Goal: Transaction & Acquisition: Register for event/course

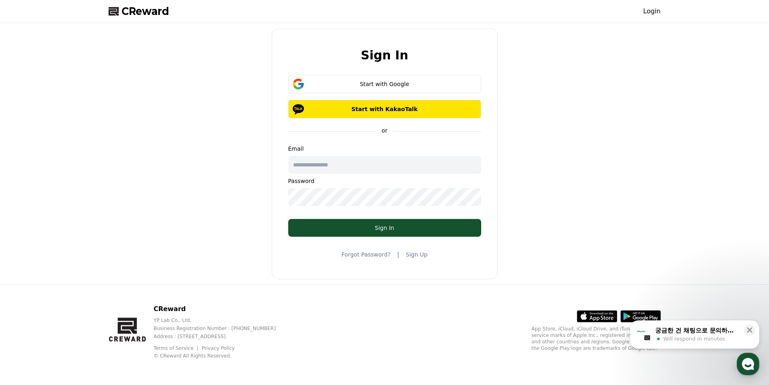
click at [422, 254] on link "Sign Up" at bounding box center [417, 254] width 22 height 8
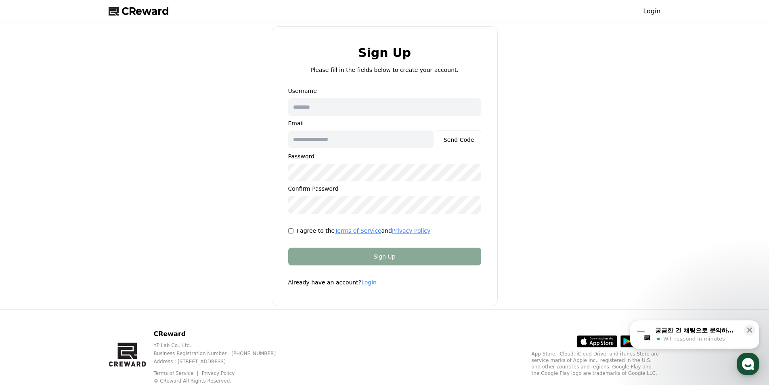
click at [362, 110] on input "text" at bounding box center [384, 107] width 193 height 18
type input "*******"
click at [364, 138] on input "text" at bounding box center [360, 139] width 145 height 18
click at [474, 141] on div "Send Code" at bounding box center [459, 140] width 31 height 8
click at [460, 143] on div "Send Code" at bounding box center [459, 140] width 31 height 8
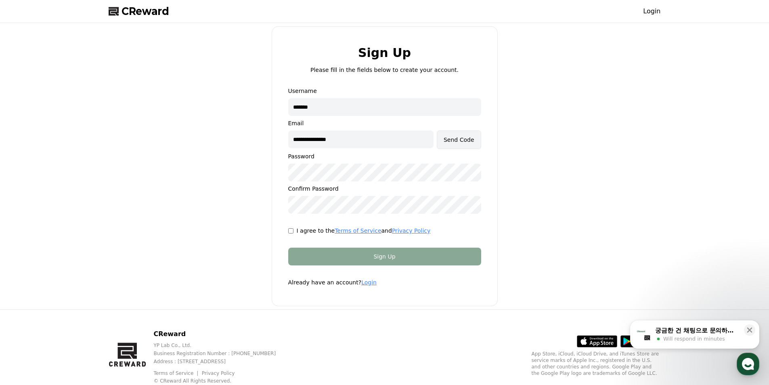
click at [453, 138] on div "Send Code" at bounding box center [459, 140] width 31 height 8
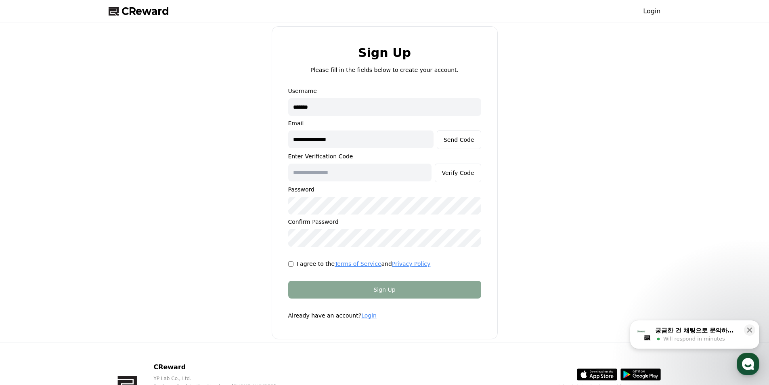
click at [376, 142] on input "**********" at bounding box center [360, 139] width 145 height 18
type input "*"
type input "**********"
click at [461, 147] on button "Send Code" at bounding box center [459, 139] width 44 height 19
click at [367, 175] on input "text" at bounding box center [360, 173] width 144 height 18
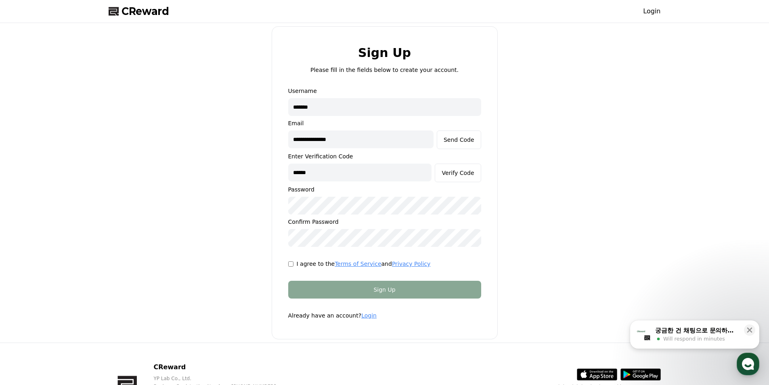
type input "******"
click at [537, 204] on div "**********" at bounding box center [384, 182] width 559 height 313
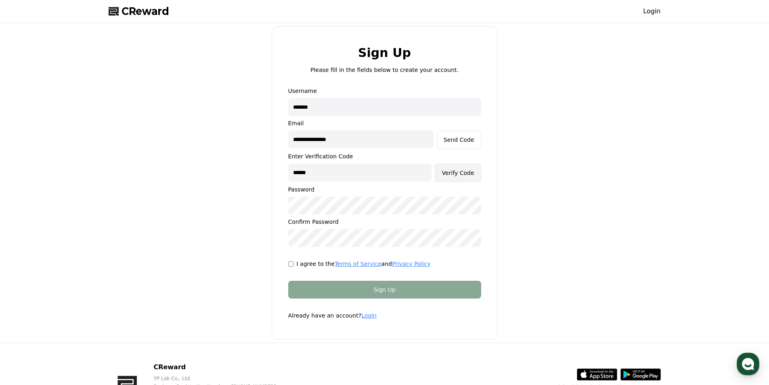
click at [461, 174] on div "Verify Code" at bounding box center [458, 173] width 32 height 8
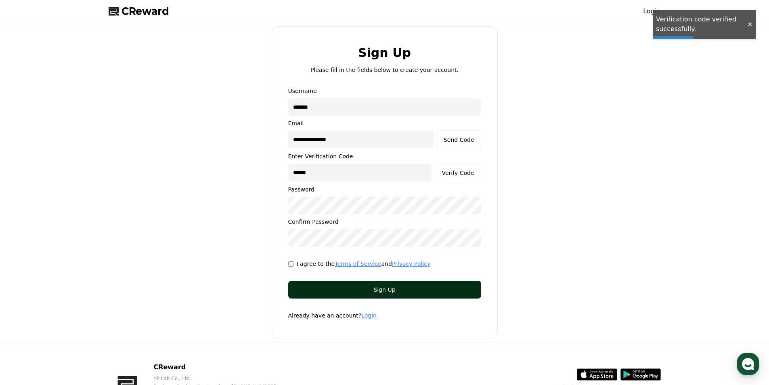
click at [382, 286] on div "Sign Up" at bounding box center [385, 290] width 161 height 8
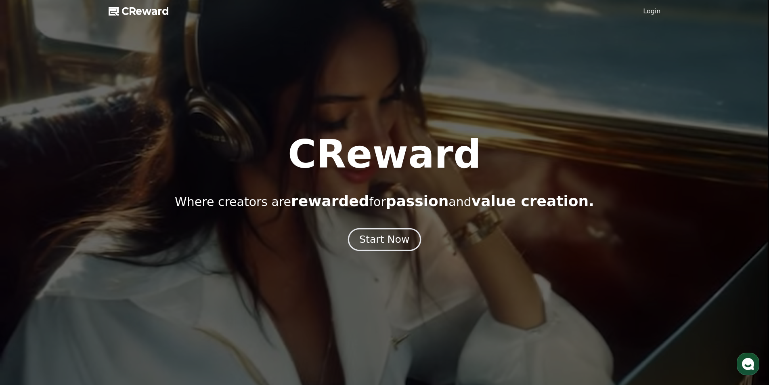
click at [394, 238] on div "Start Now" at bounding box center [385, 240] width 50 height 14
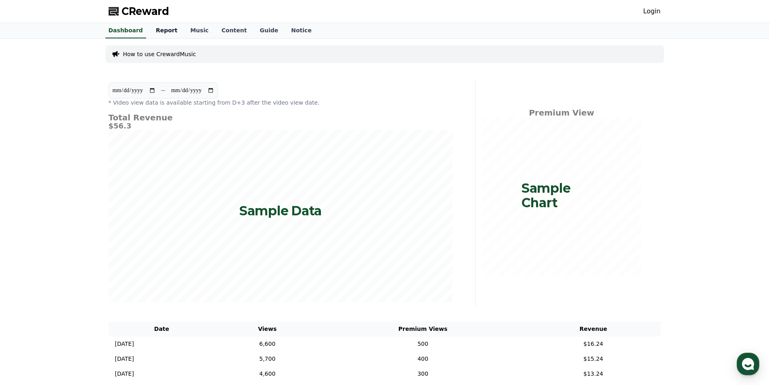
click at [158, 34] on link "Report" at bounding box center [166, 30] width 35 height 15
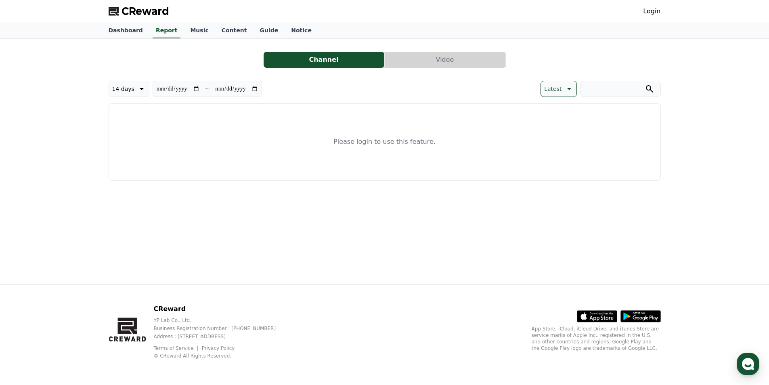
click at [655, 9] on link "Login" at bounding box center [651, 11] width 17 height 10
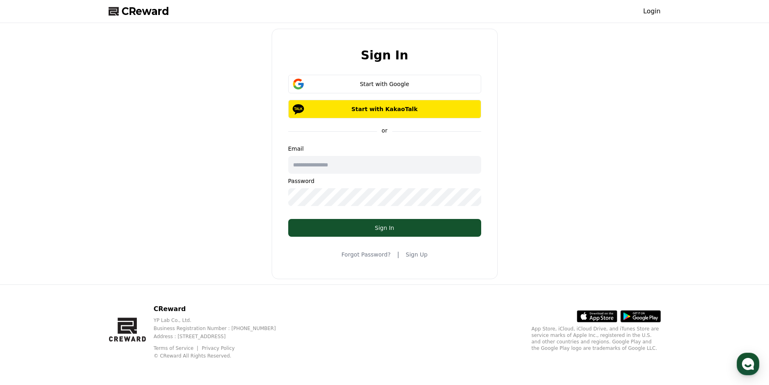
type input "**********"
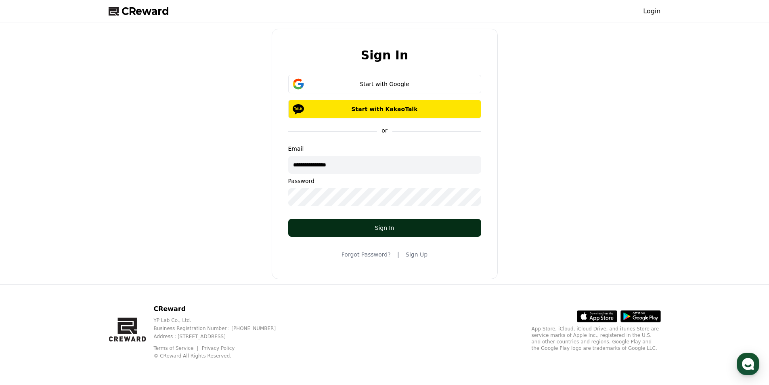
click at [356, 227] on div "Sign In" at bounding box center [385, 228] width 161 height 8
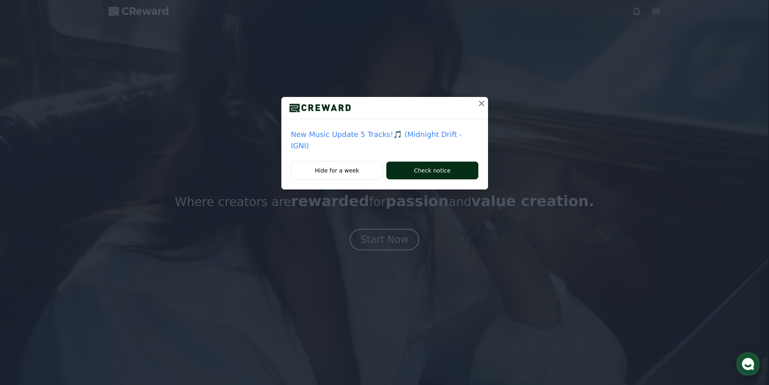
click at [414, 173] on button "Check notice" at bounding box center [433, 171] width 92 height 18
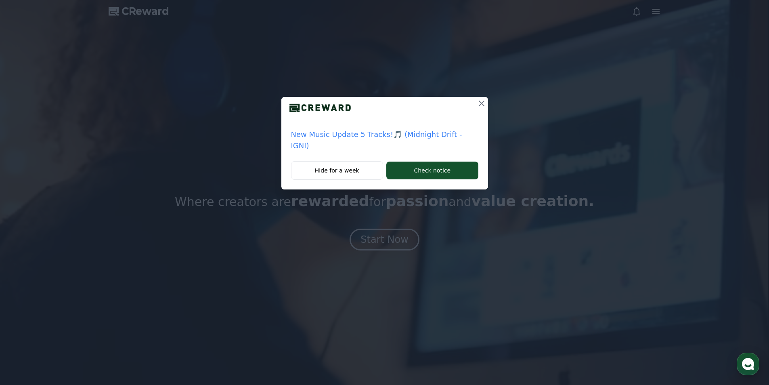
click at [481, 105] on icon at bounding box center [482, 104] width 10 height 10
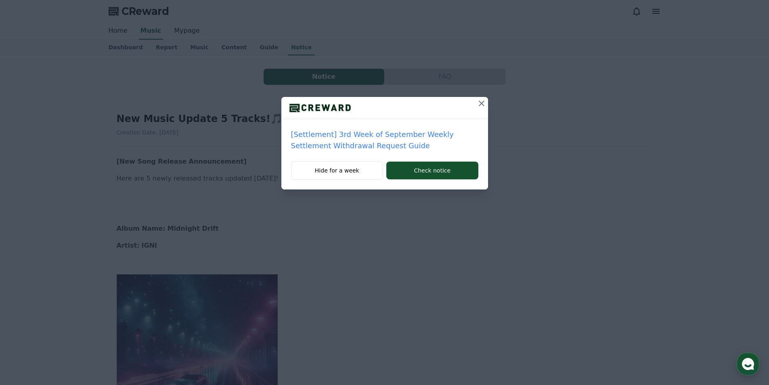
click at [481, 103] on icon at bounding box center [482, 104] width 6 height 6
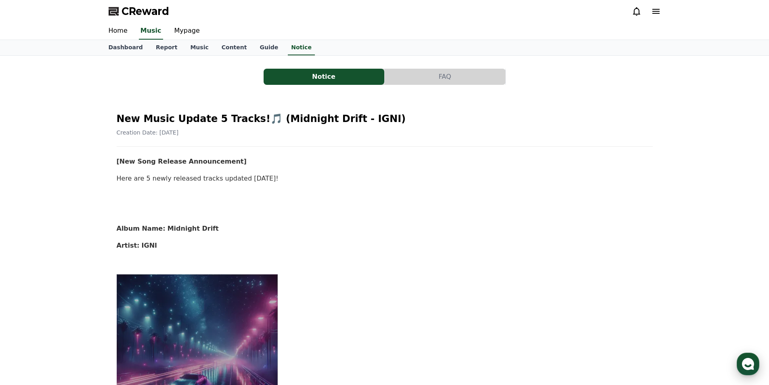
click at [749, 357] on div "button" at bounding box center [748, 364] width 23 height 23
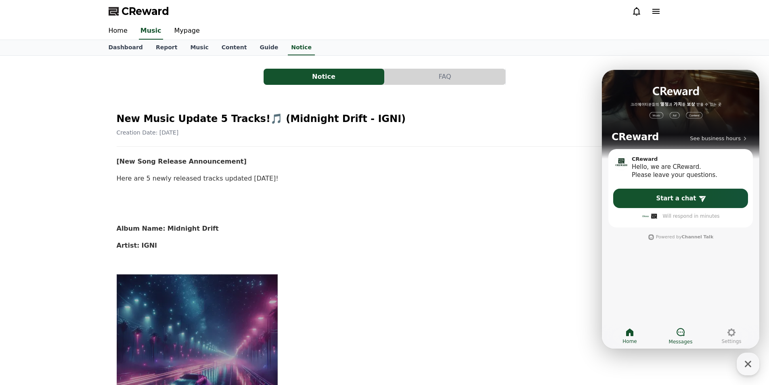
click at [678, 334] on icon at bounding box center [681, 332] width 8 height 8
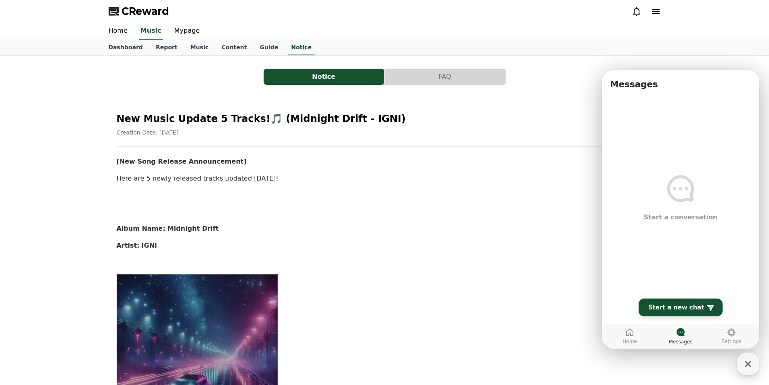
click at [669, 311] on span "Start a new chat" at bounding box center [677, 307] width 56 height 8
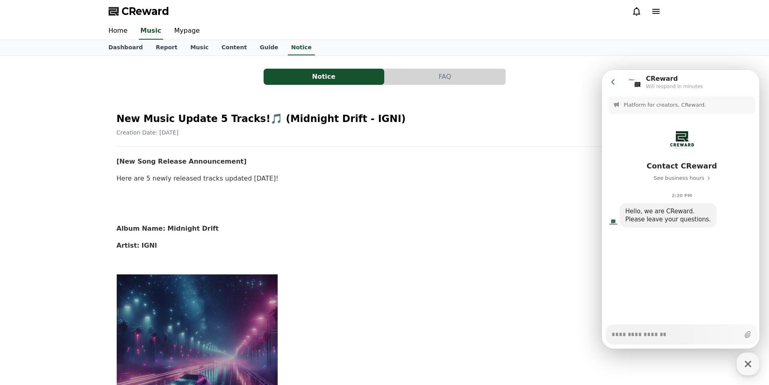
click at [647, 334] on textarea "Messenger Input Textarea" at bounding box center [676, 332] width 128 height 14
type textarea "*"
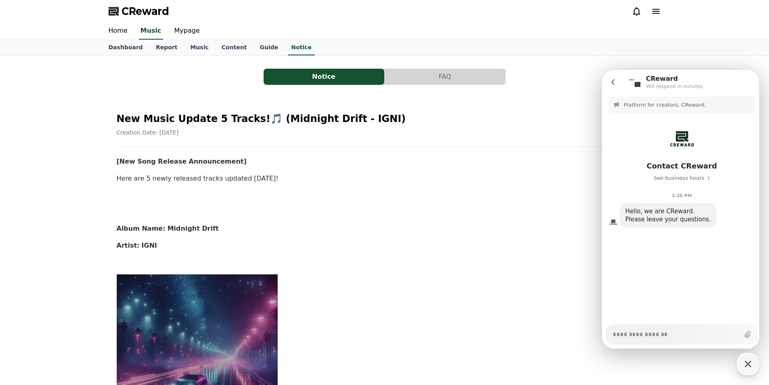
type textarea "*"
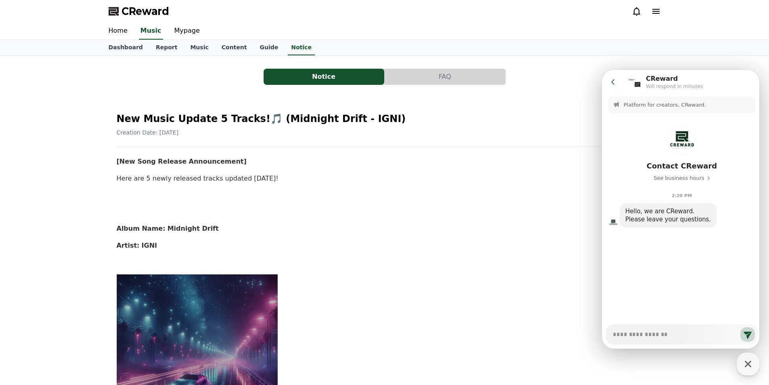
type textarea "*"
type textarea "**"
type textarea "*"
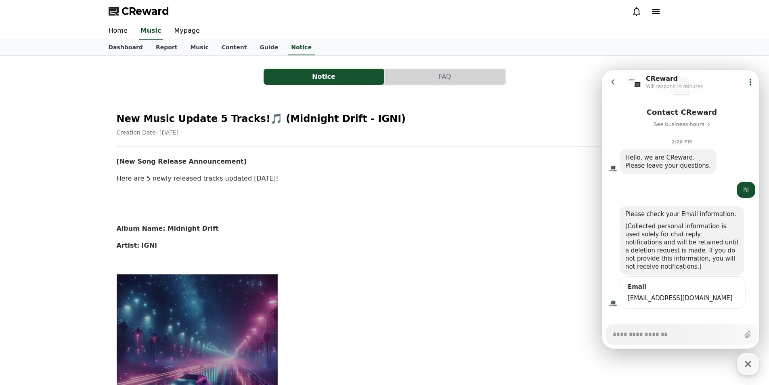
scroll to position [63, 0]
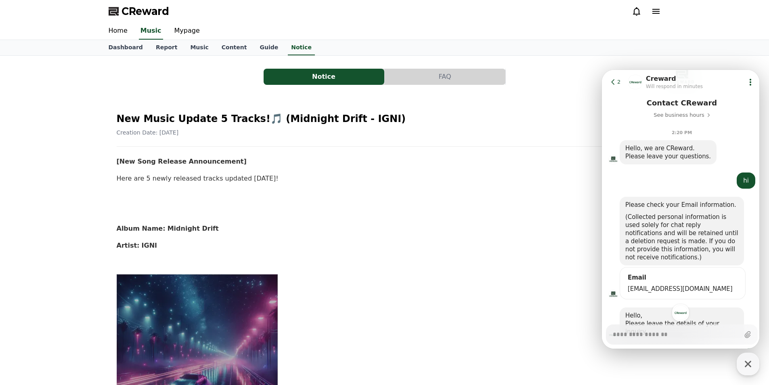
type textarea "*"
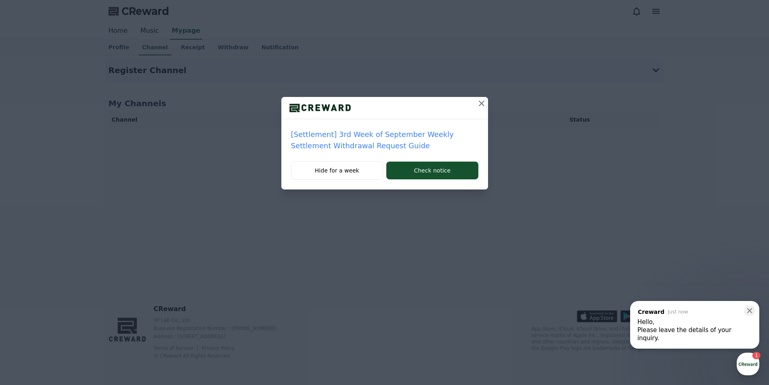
click at [479, 106] on icon at bounding box center [482, 104] width 10 height 10
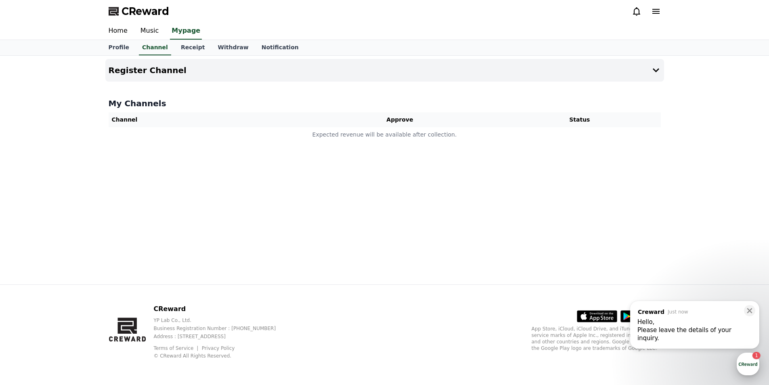
click at [749, 368] on div "button" at bounding box center [748, 364] width 23 height 23
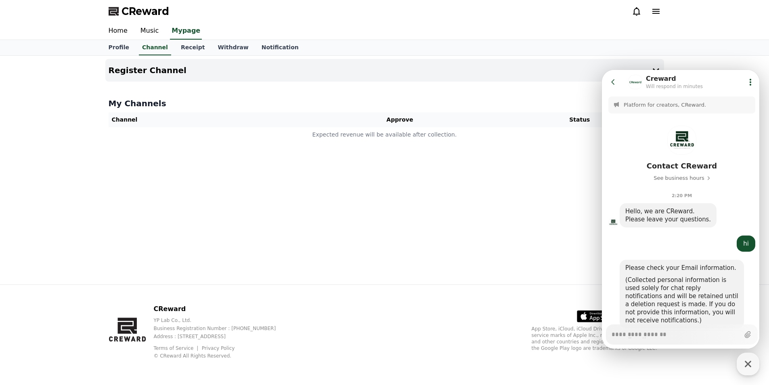
scroll to position [95, 0]
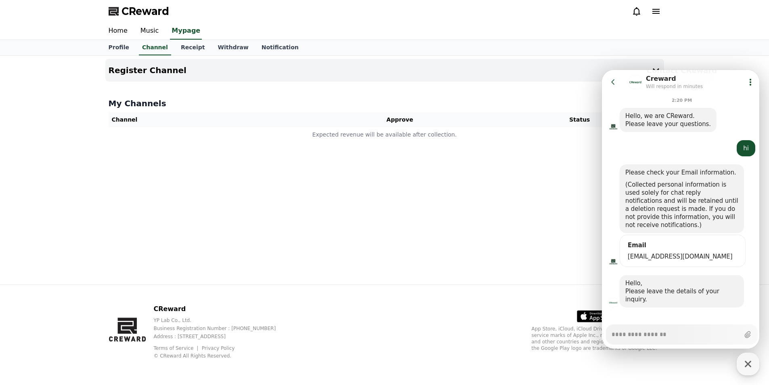
click at [652, 330] on textarea "Messenger Input Textarea" at bounding box center [676, 332] width 128 height 14
paste textarea "**********"
type textarea "*"
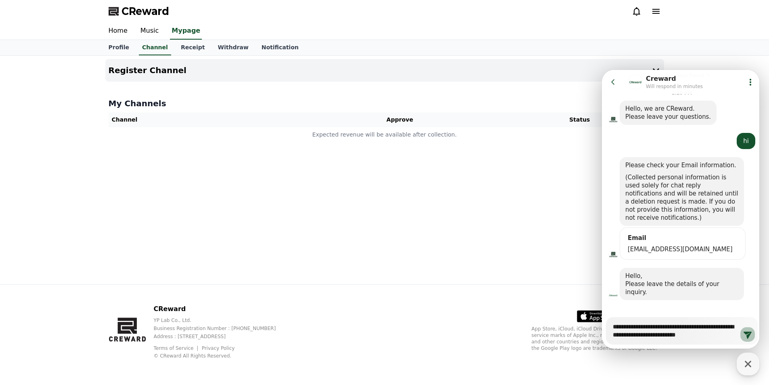
type textarea "**********"
click at [748, 334] on icon at bounding box center [748, 335] width 8 height 7
type textarea "*"
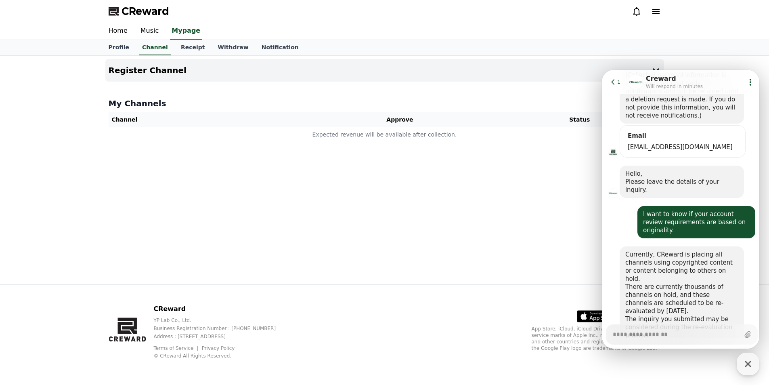
scroll to position [225, 0]
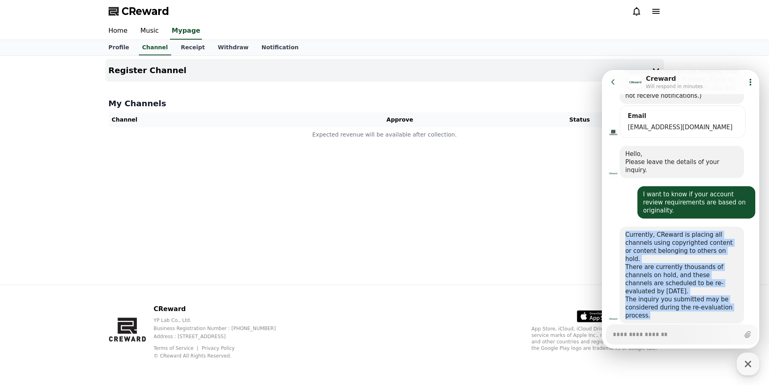
drag, startPoint x: 626, startPoint y: 217, endPoint x: 703, endPoint y: 299, distance: 112.3
click at [703, 299] on div "Currently, CReward is placing all channels using copyrighted content or content…" at bounding box center [682, 275] width 124 height 97
copy div "Currently, CReward is placing all channels using copyrighted content or content…"
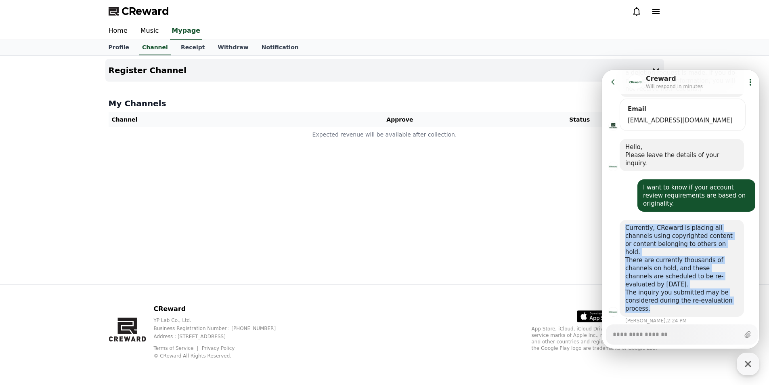
scroll to position [232, 0]
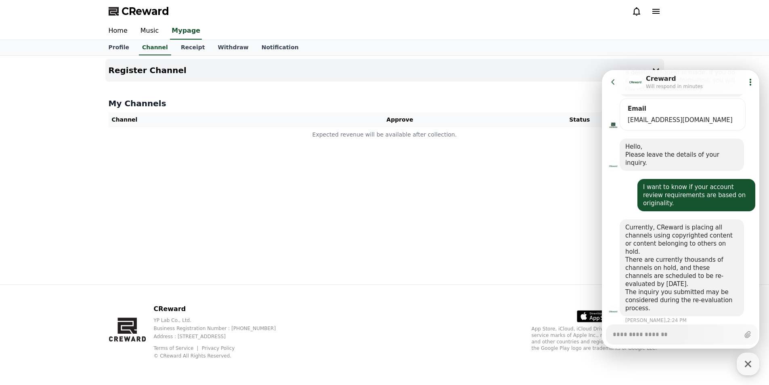
click at [646, 342] on div "Messenger Input Textarea" at bounding box center [676, 334] width 128 height 19
click at [655, 335] on textarea "Messenger Input Textarea" at bounding box center [676, 332] width 126 height 14
paste textarea "**********"
type textarea "*"
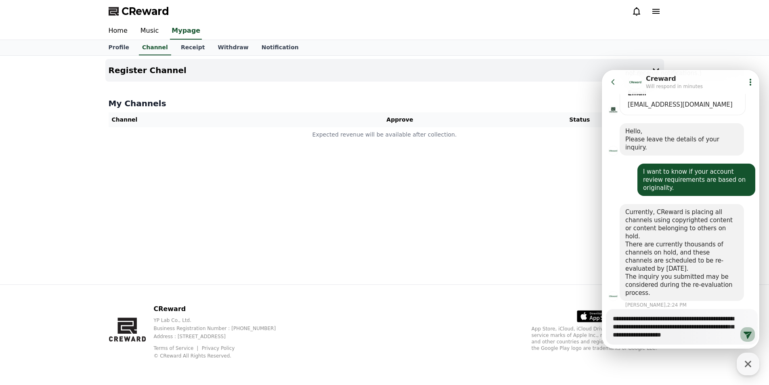
type textarea "**********"
click at [743, 337] on icon at bounding box center [748, 335] width 10 height 10
type textarea "*"
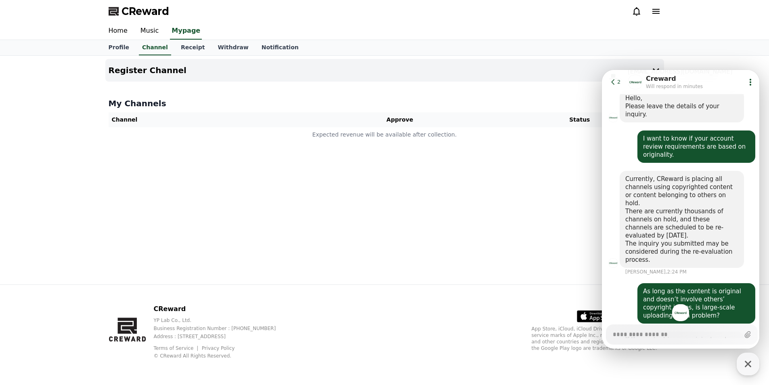
scroll to position [402, 0]
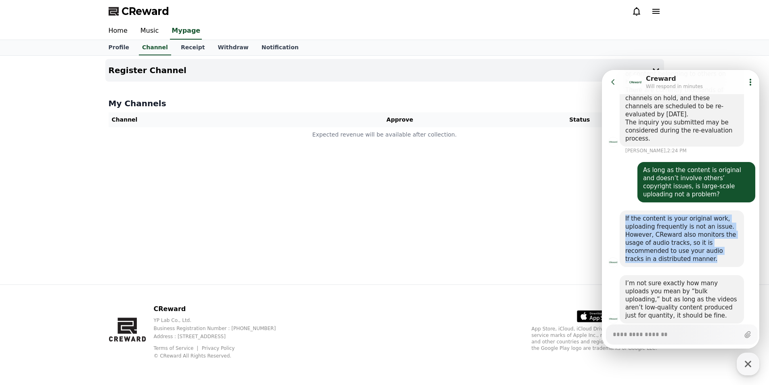
drag, startPoint x: 626, startPoint y: 193, endPoint x: 695, endPoint y: 236, distance: 81.8
click at [695, 236] on div "If the content is your original work, uploading frequently is not an issue. How…" at bounding box center [682, 238] width 113 height 48
copy div "If the content is your original work, uploading frequently is not an issue. How…"
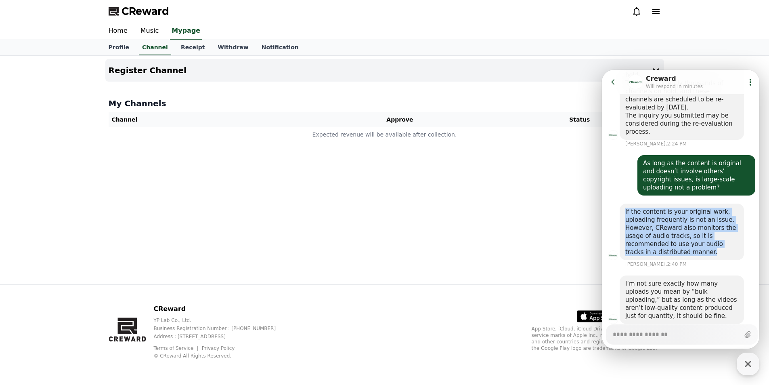
scroll to position [409, 0]
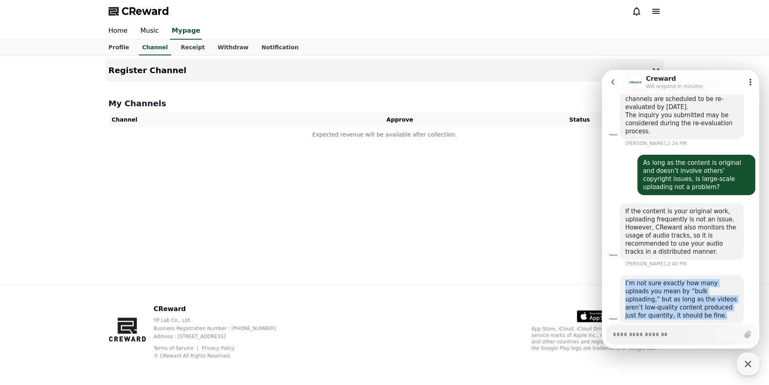
drag, startPoint x: 625, startPoint y: 258, endPoint x: 679, endPoint y: 294, distance: 65.2
click at [679, 294] on div "I’m not sure exactly how many uploads you mean by “bulk uploading,” but as long…" at bounding box center [682, 299] width 124 height 48
copy div "I’m not sure exactly how many uploads you mean by “bulk uploading,” but as long…"
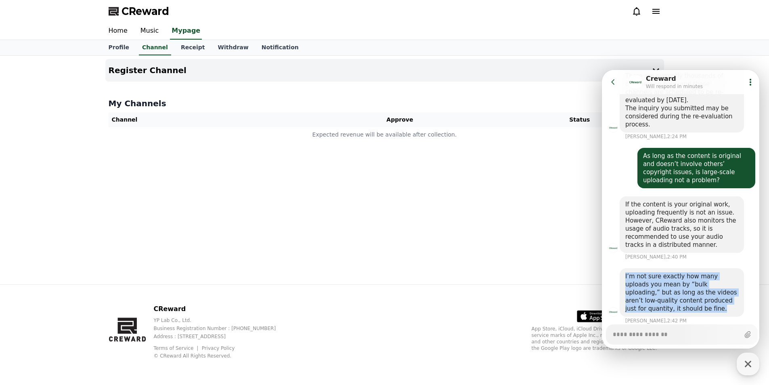
scroll to position [416, 0]
type textarea "*"
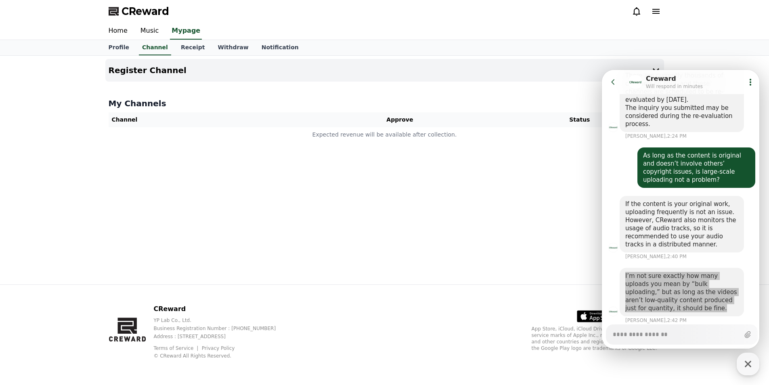
click at [70, 153] on div "Register Channel My Channels Channel Approve Status Expected revenue will be av…" at bounding box center [384, 170] width 769 height 229
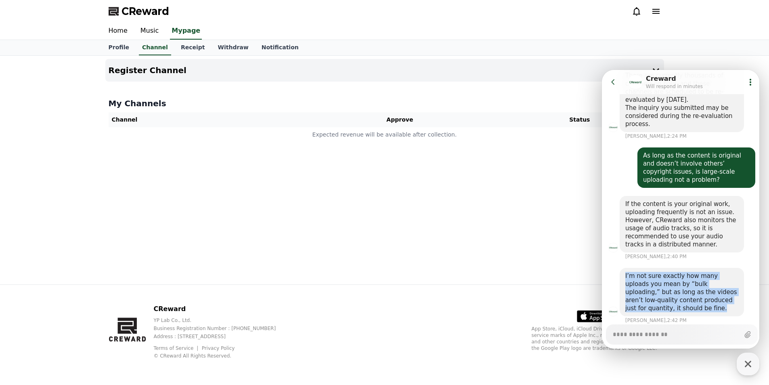
click at [610, 82] on icon at bounding box center [614, 82] width 8 height 8
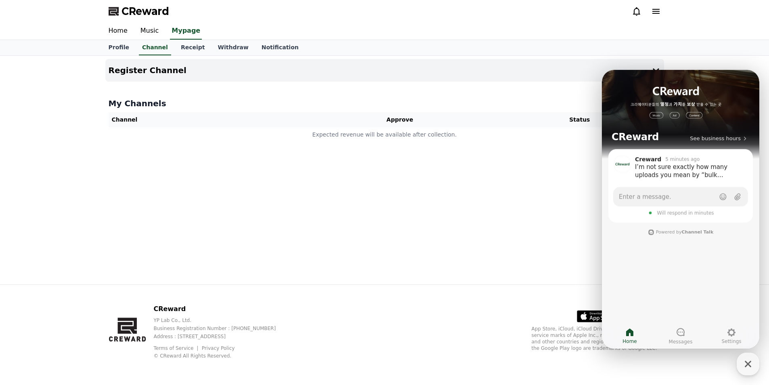
click at [532, 182] on div "Register Channel My Channels Channel Approve Status Expected revenue will be av…" at bounding box center [385, 170] width 566 height 229
click at [542, 95] on div "My Channels Channel Approve Status Expected revenue will be available after col…" at bounding box center [384, 120] width 559 height 51
click at [349, 111] on div "My Channels Channel Approve Status Expected revenue will be available after col…" at bounding box center [384, 120] width 559 height 51
click at [139, 33] on link "Music" at bounding box center [150, 31] width 32 height 17
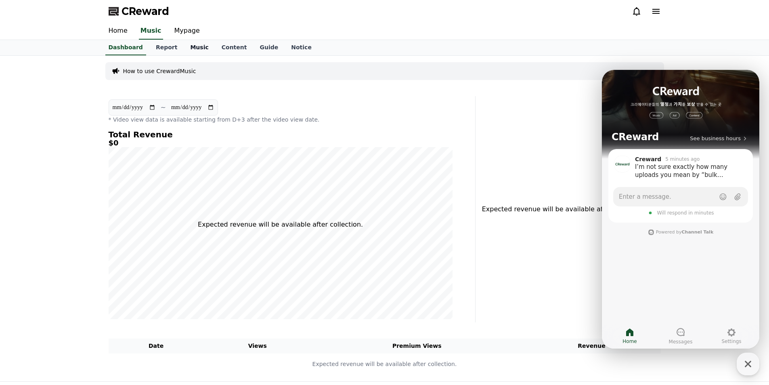
click at [194, 48] on link "Music" at bounding box center [199, 47] width 31 height 15
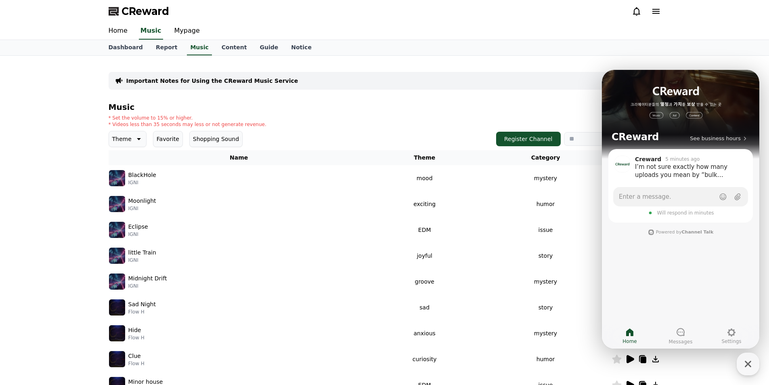
click at [393, 88] on div "Important Notes for Using the CReward Music Service" at bounding box center [385, 81] width 553 height 18
drag, startPoint x: 746, startPoint y: 357, endPoint x: 742, endPoint y: 355, distance: 5.4
click at [745, 357] on icon "button" at bounding box center [748, 364] width 15 height 15
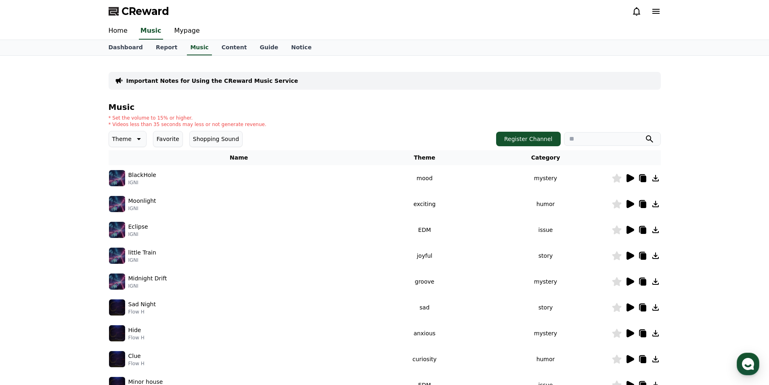
click at [629, 181] on icon at bounding box center [631, 178] width 8 height 8
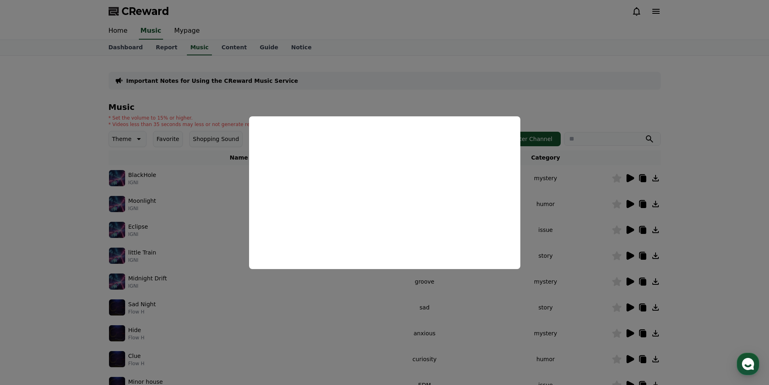
click at [556, 235] on button "close modal" at bounding box center [384, 192] width 769 height 385
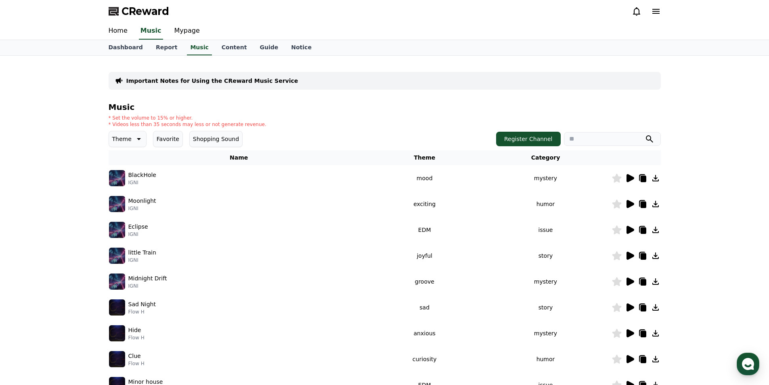
click at [631, 204] on icon at bounding box center [631, 204] width 8 height 8
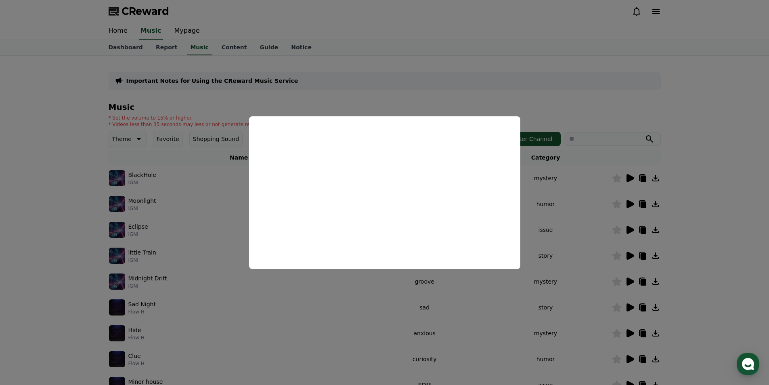
click at [567, 99] on button "close modal" at bounding box center [384, 192] width 769 height 385
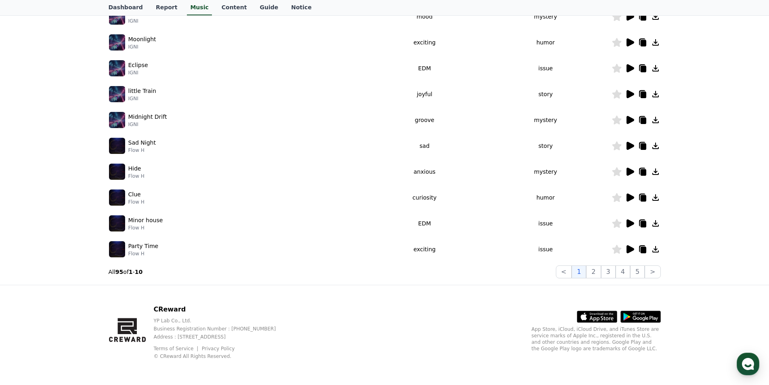
scroll to position [121, 0]
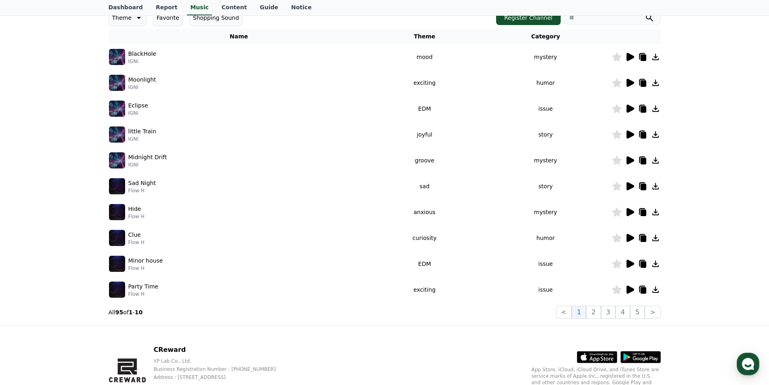
click at [629, 114] on td at bounding box center [636, 109] width 49 height 26
click at [629, 113] on icon at bounding box center [630, 109] width 10 height 10
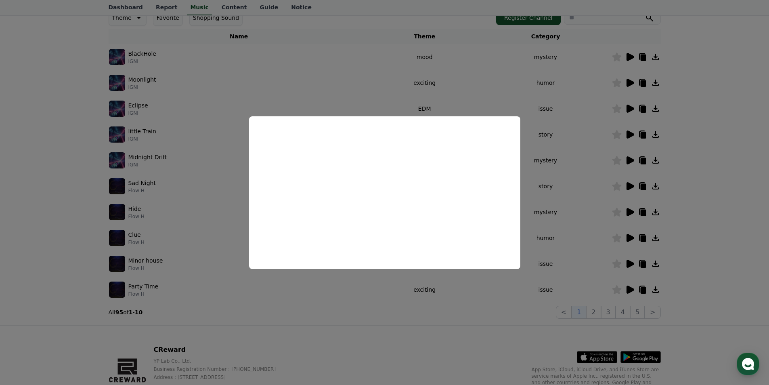
click at [381, 315] on button "close modal" at bounding box center [384, 192] width 769 height 385
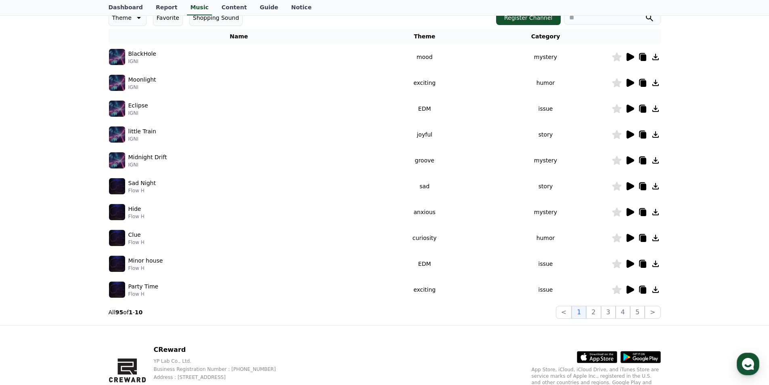
click at [627, 160] on icon at bounding box center [631, 160] width 8 height 8
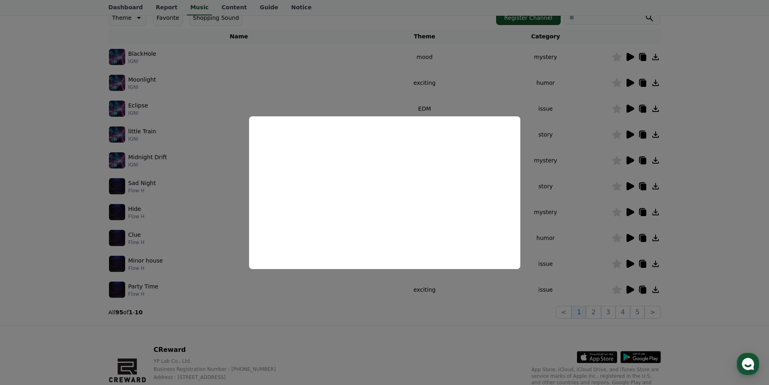
click at [364, 308] on button "close modal" at bounding box center [384, 192] width 769 height 385
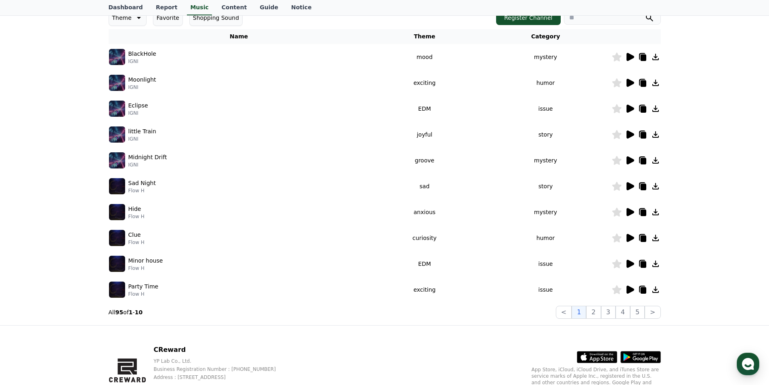
click at [625, 186] on icon at bounding box center [630, 186] width 10 height 10
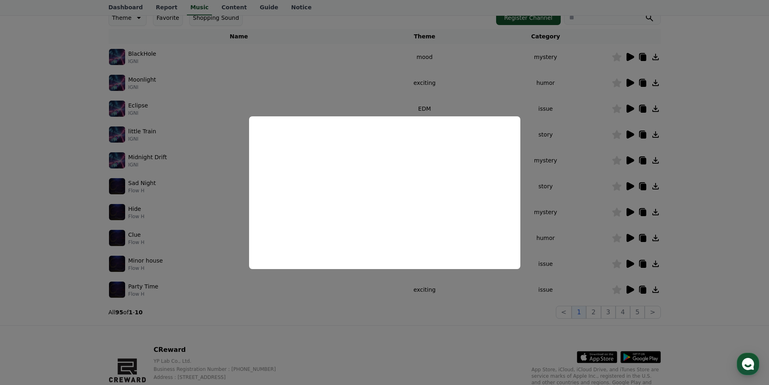
click at [371, 310] on button "close modal" at bounding box center [384, 192] width 769 height 385
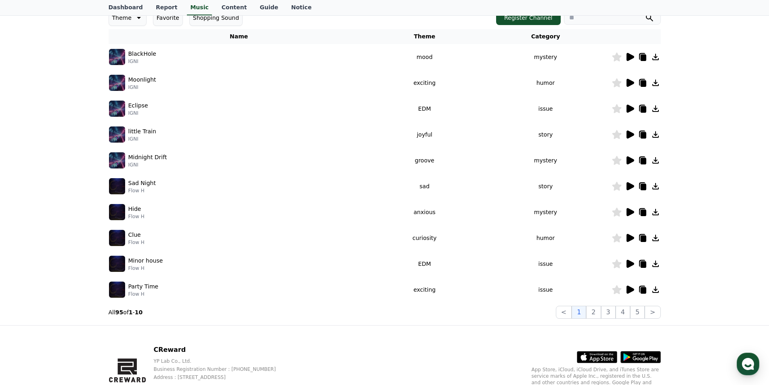
click at [637, 290] on div at bounding box center [636, 290] width 48 height 10
click at [626, 290] on icon at bounding box center [630, 290] width 10 height 10
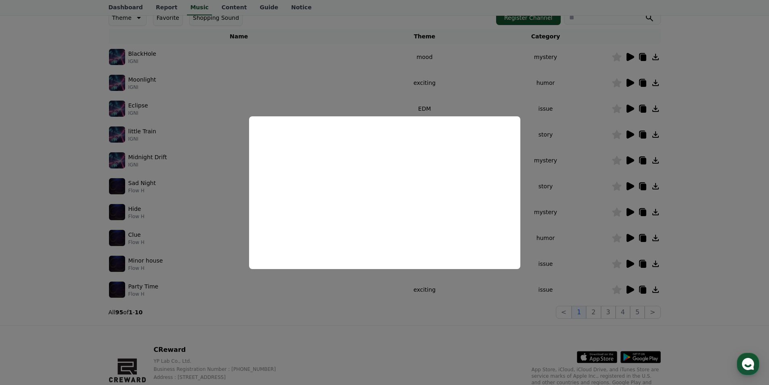
click at [364, 310] on button "close modal" at bounding box center [384, 192] width 769 height 385
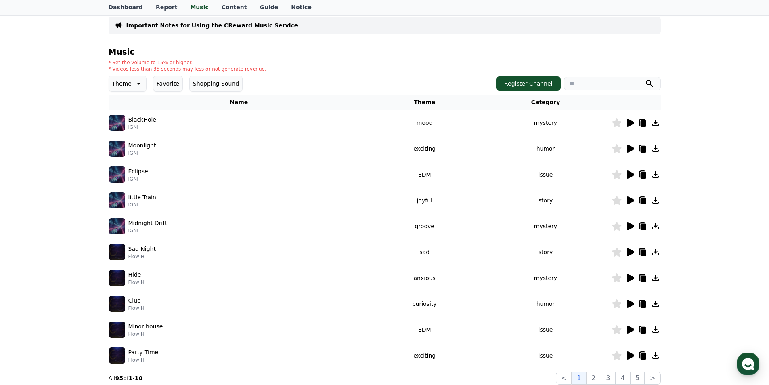
scroll to position [0, 0]
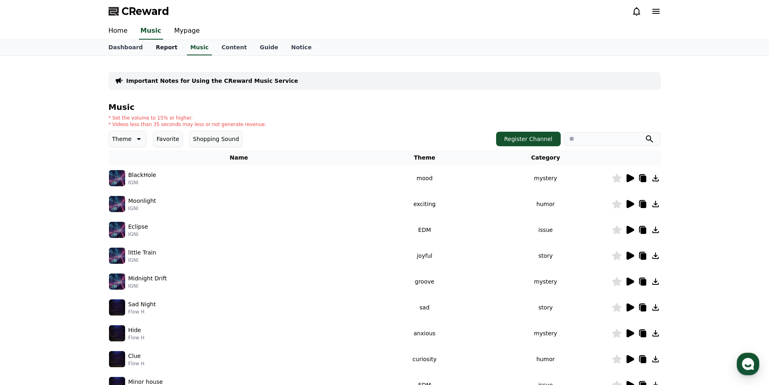
click at [165, 51] on link "Report" at bounding box center [166, 47] width 35 height 15
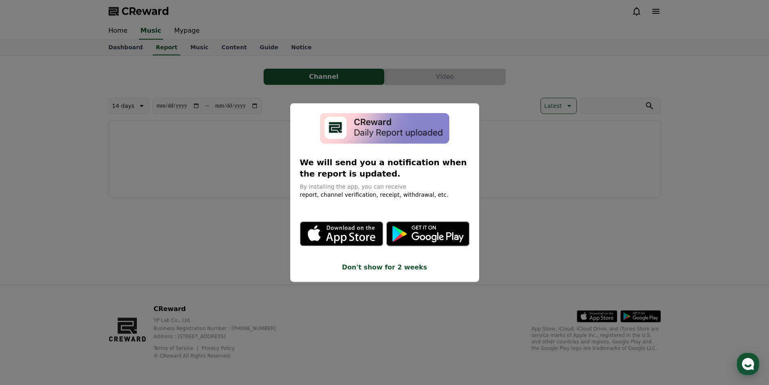
drag, startPoint x: 556, startPoint y: 227, endPoint x: 443, endPoint y: 179, distance: 123.3
click at [553, 225] on button "close modal" at bounding box center [384, 192] width 769 height 385
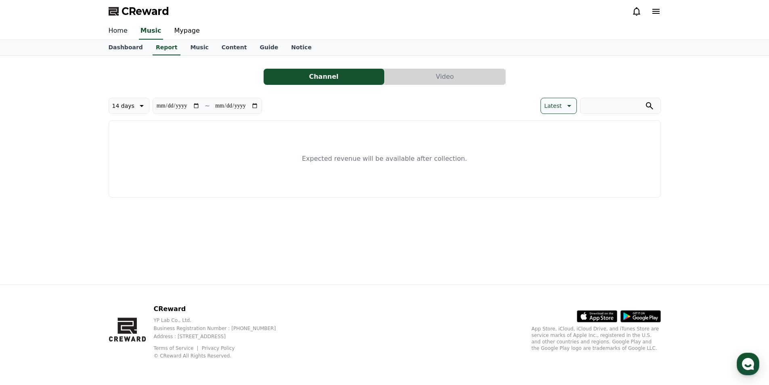
click at [126, 29] on link "Home" at bounding box center [118, 31] width 32 height 17
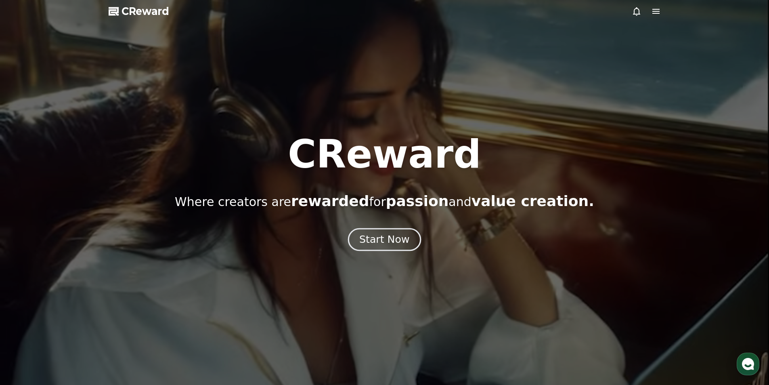
click at [396, 235] on div "Start Now" at bounding box center [385, 240] width 50 height 14
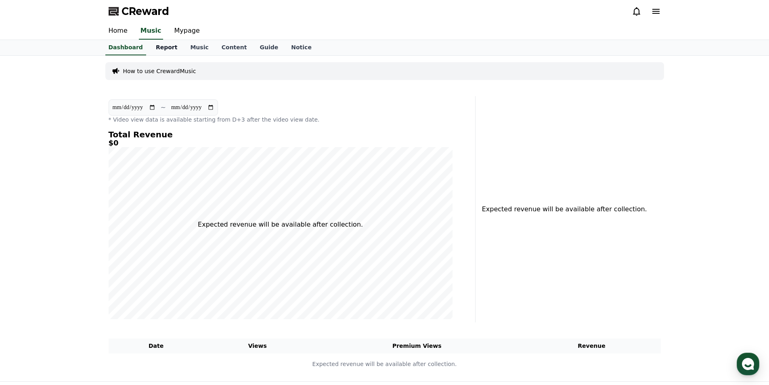
click at [167, 47] on link "Report" at bounding box center [166, 47] width 35 height 15
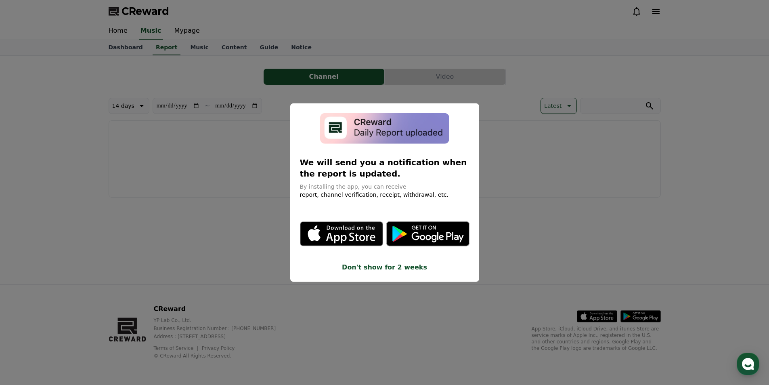
click at [380, 268] on button "Don't show for 2 weeks" at bounding box center [385, 268] width 170 height 10
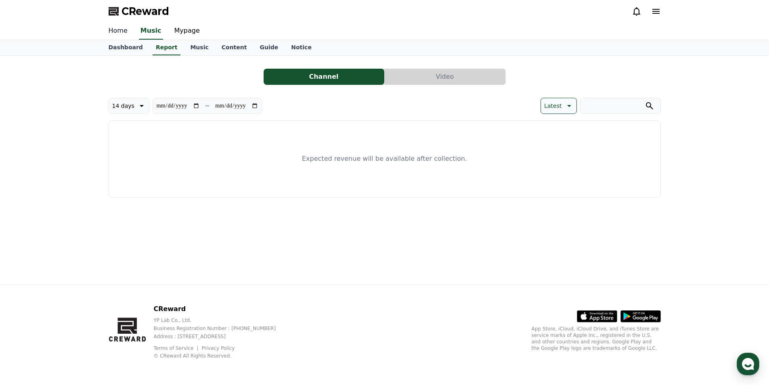
click at [120, 29] on link "Home" at bounding box center [118, 31] width 32 height 17
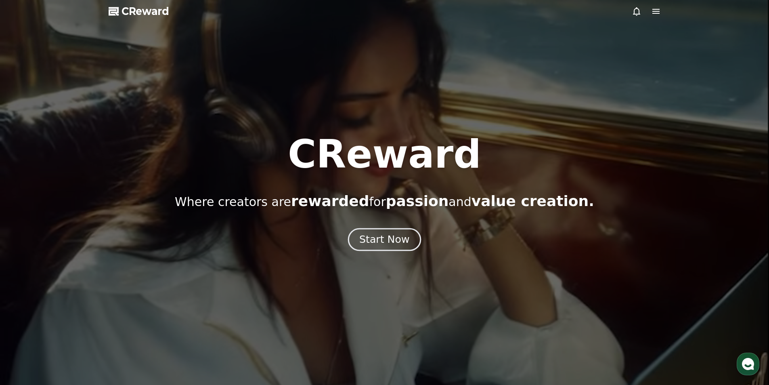
click at [389, 241] on div "Start Now" at bounding box center [385, 240] width 50 height 14
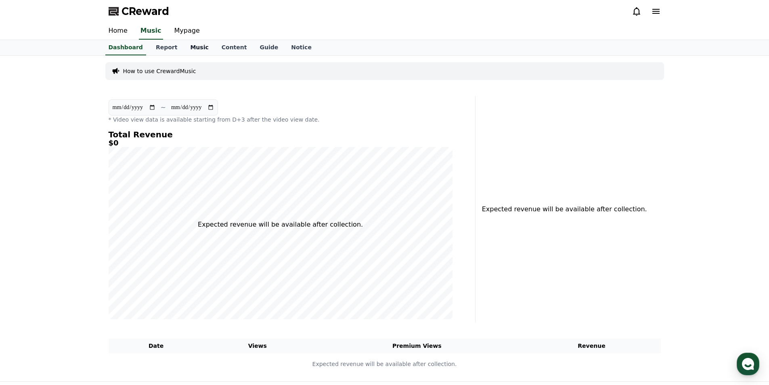
click at [193, 49] on link "Music" at bounding box center [199, 47] width 31 height 15
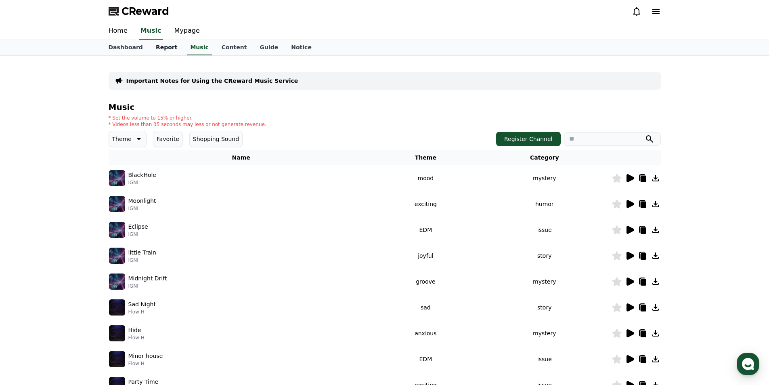
click at [173, 46] on link "Report" at bounding box center [166, 47] width 35 height 15
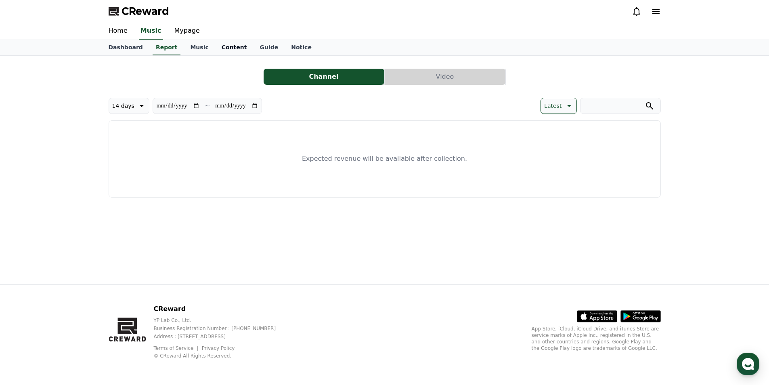
click at [218, 48] on link "Content" at bounding box center [234, 47] width 38 height 15
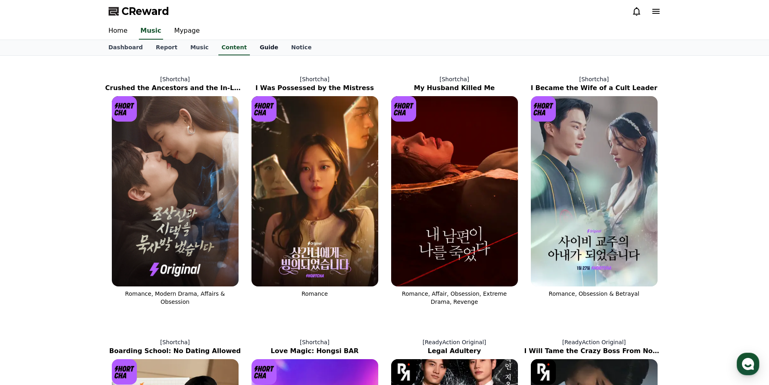
click at [268, 46] on link "Guide" at bounding box center [269, 47] width 32 height 15
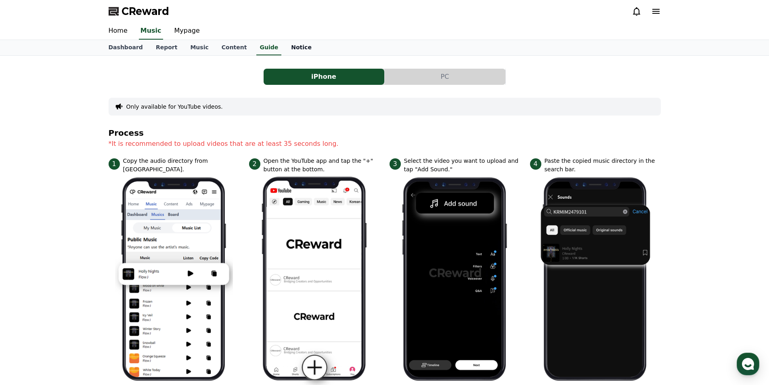
click at [295, 46] on link "Notice" at bounding box center [302, 47] width 34 height 15
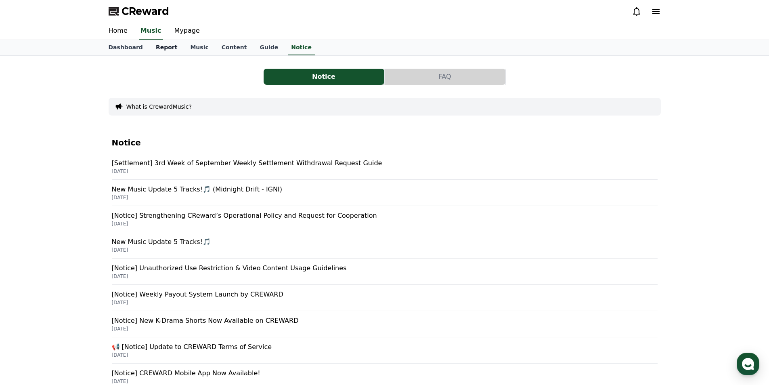
click at [165, 46] on link "Report" at bounding box center [166, 47] width 35 height 15
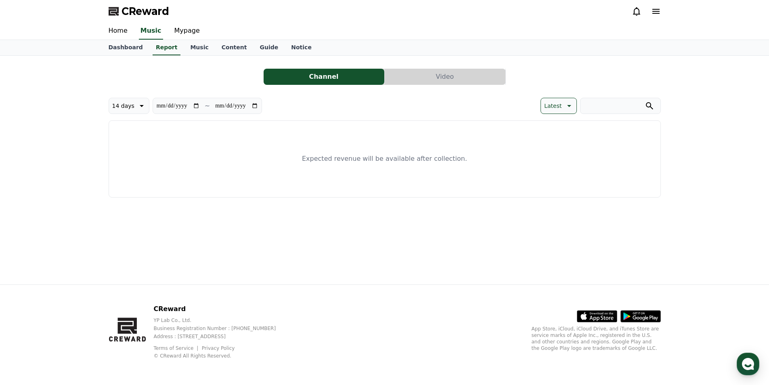
click at [459, 82] on button "Video" at bounding box center [445, 77] width 121 height 16
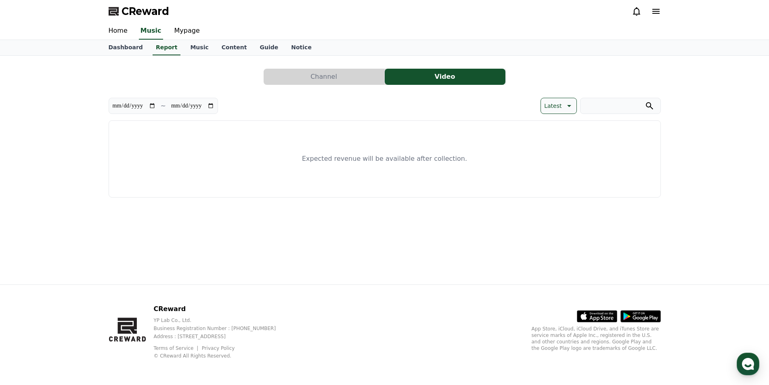
click at [325, 77] on button "Channel" at bounding box center [324, 77] width 121 height 16
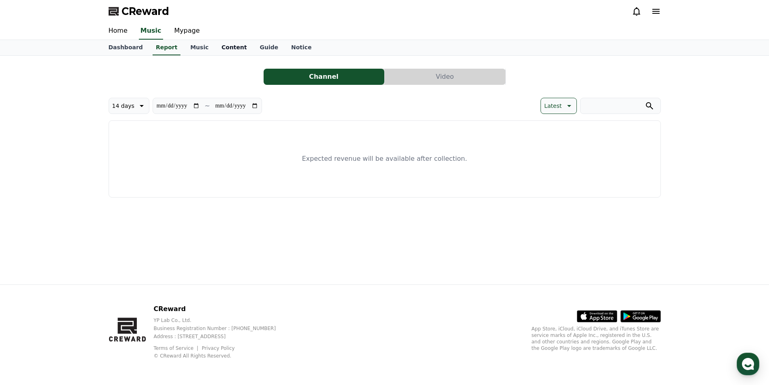
click at [225, 47] on link "Content" at bounding box center [234, 47] width 38 height 15
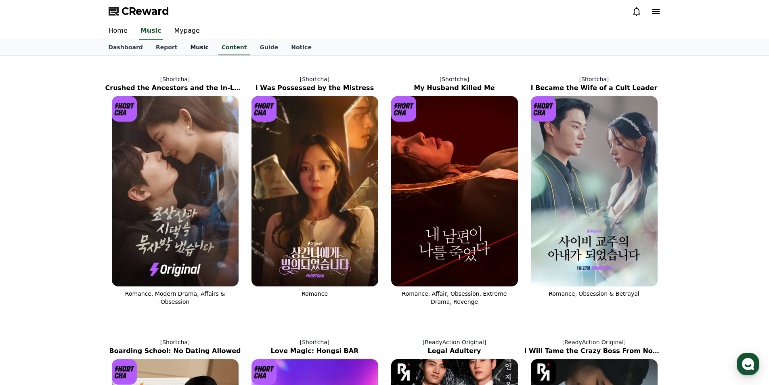
click at [203, 48] on link "Music" at bounding box center [199, 47] width 31 height 15
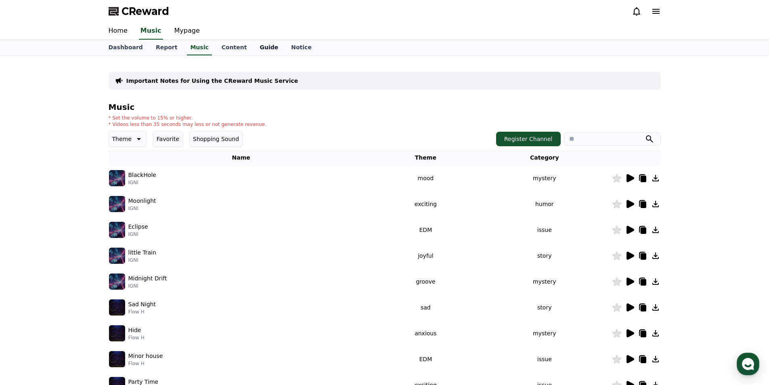
click at [263, 46] on link "Guide" at bounding box center [269, 47] width 32 height 15
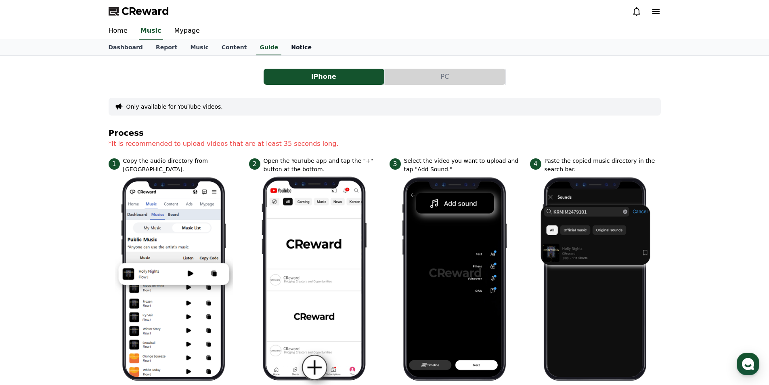
click at [285, 43] on link "Notice" at bounding box center [302, 47] width 34 height 15
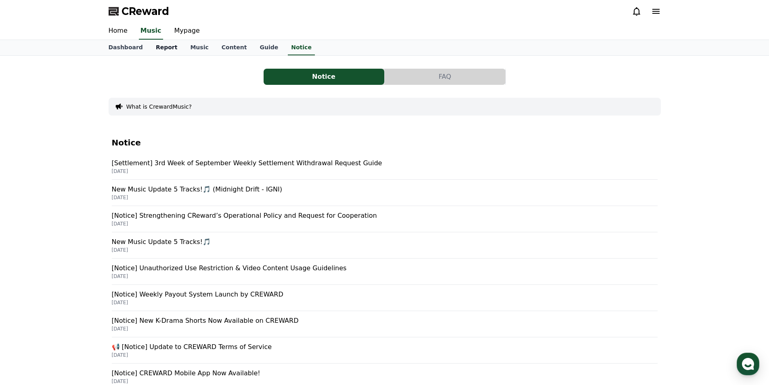
click at [162, 46] on link "Report" at bounding box center [166, 47] width 35 height 15
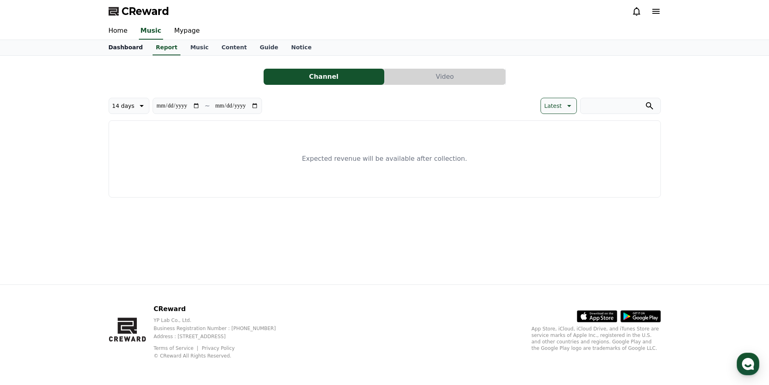
click at [120, 50] on link "Dashboard" at bounding box center [125, 47] width 47 height 15
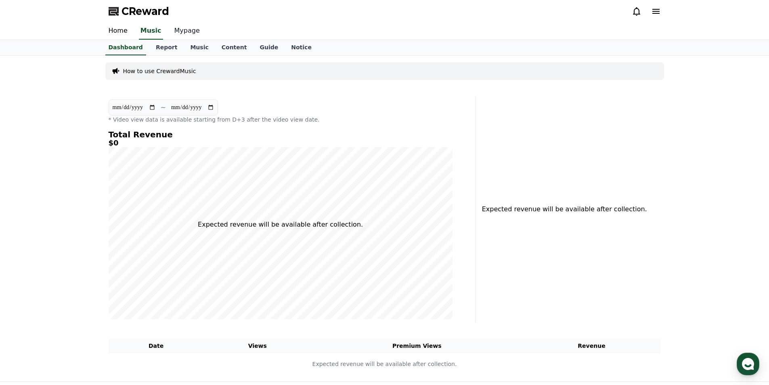
click at [176, 34] on link "Mypage" at bounding box center [187, 31] width 38 height 17
select select "**********"
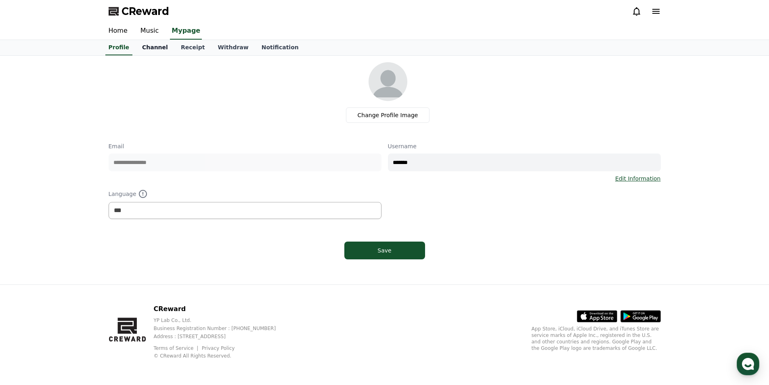
click at [146, 52] on link "Channel" at bounding box center [155, 47] width 39 height 15
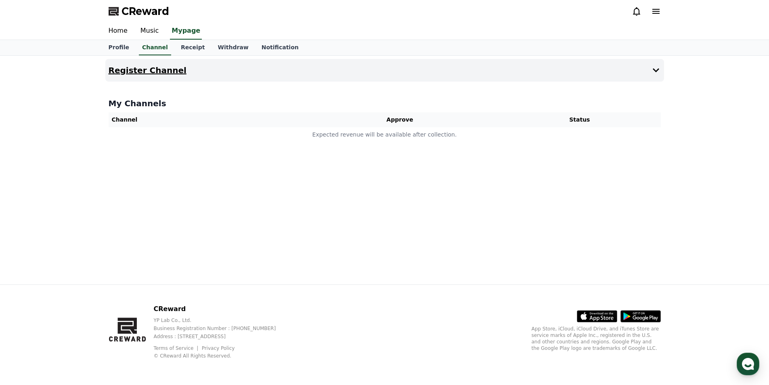
click at [177, 71] on button "Register Channel" at bounding box center [384, 70] width 559 height 23
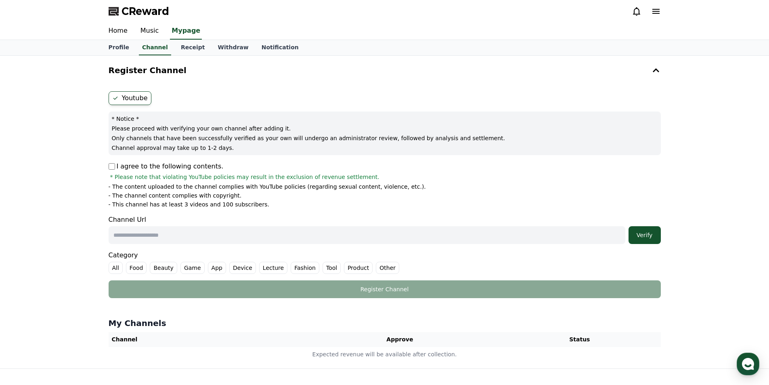
drag, startPoint x: 182, startPoint y: 234, endPoint x: 160, endPoint y: 235, distance: 22.2
click at [117, 233] on input "text" at bounding box center [367, 235] width 517 height 18
click at [156, 235] on input "text" at bounding box center [367, 235] width 517 height 18
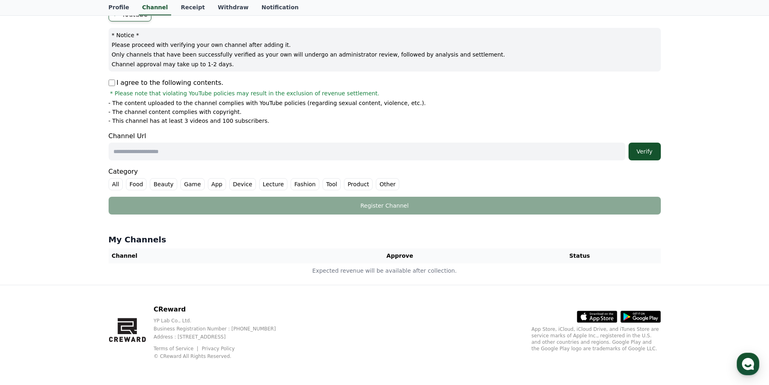
scroll to position [84, 0]
